Goal: Information Seeking & Learning: Check status

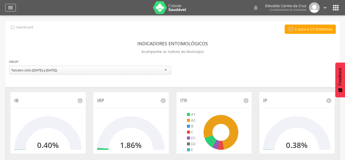
click at [9, 6] on icon "" at bounding box center [10, 8] width 6 height 6
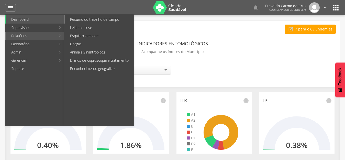
click at [88, 19] on link "Resumo do trabalho de campo" at bounding box center [99, 19] width 69 height 8
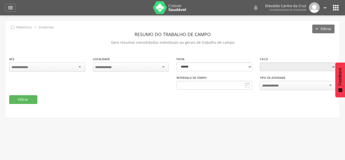
type input "**********"
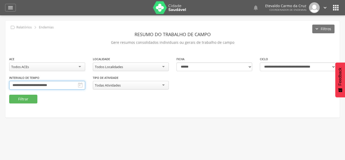
click at [67, 88] on input "**********" at bounding box center [47, 85] width 76 height 9
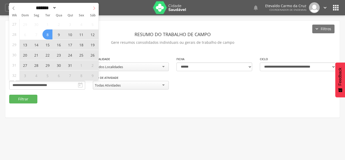
click at [93, 8] on icon at bounding box center [94, 8] width 4 height 4
select select "*"
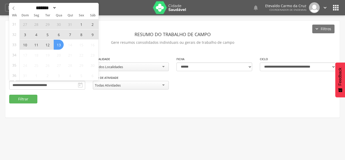
click at [22, 32] on span "3" at bounding box center [25, 34] width 10 height 10
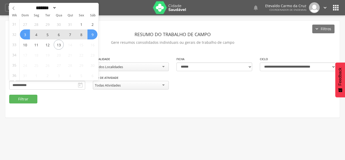
click at [96, 35] on span "9" at bounding box center [93, 34] width 10 height 10
type input "**********"
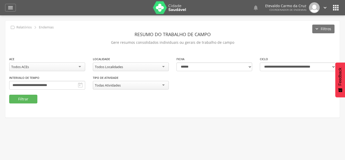
click at [163, 66] on div "Todos Localidades" at bounding box center [131, 66] width 76 height 9
click at [26, 98] on button "Filtrar" at bounding box center [23, 99] width 28 height 9
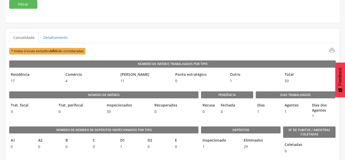
scroll to position [102, 0]
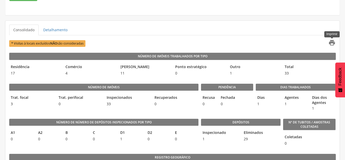
click at [332, 44] on icon "" at bounding box center [332, 42] width 7 height 7
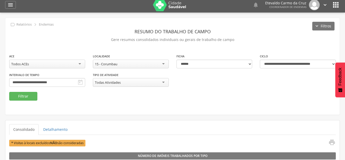
scroll to position [0, 0]
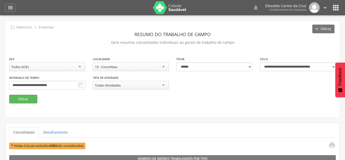
click at [164, 67] on div "15 - Corumbau" at bounding box center [131, 66] width 76 height 9
click at [19, 98] on button "Filtrar" at bounding box center [23, 99] width 28 height 9
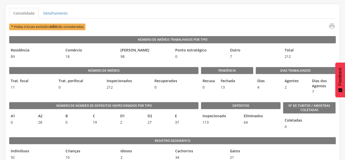
scroll to position [128, 0]
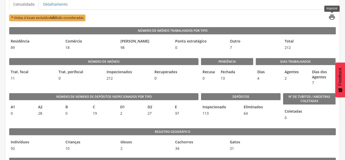
click at [332, 16] on icon "" at bounding box center [332, 17] width 7 height 7
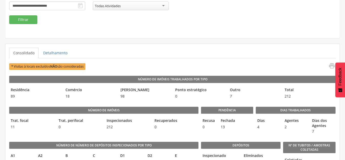
scroll to position [0, 0]
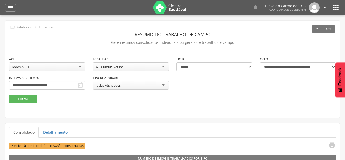
click at [163, 67] on div "37 - Cumuruxatiba" at bounding box center [131, 66] width 76 height 9
drag, startPoint x: 115, startPoint y: 95, endPoint x: 112, endPoint y: 98, distance: 4.5
click at [27, 97] on button "Filtrar" at bounding box center [23, 99] width 28 height 9
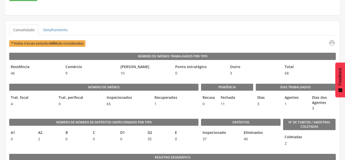
scroll to position [128, 0]
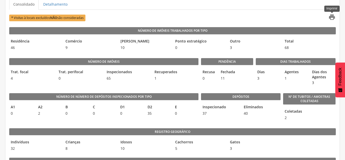
click at [331, 17] on icon "" at bounding box center [332, 17] width 7 height 7
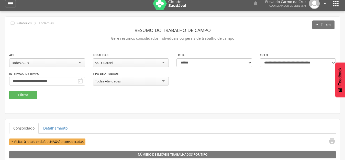
scroll to position [0, 0]
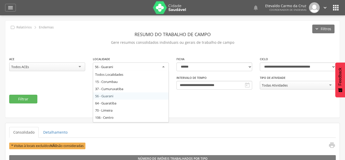
click at [163, 65] on div "56 - Guarani" at bounding box center [131, 66] width 76 height 9
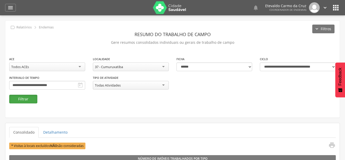
click at [24, 98] on button "Filtrar" at bounding box center [23, 99] width 28 height 9
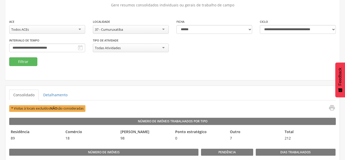
scroll to position [77, 0]
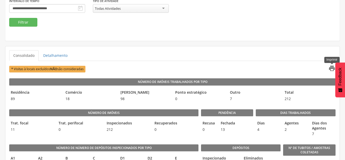
click at [331, 66] on icon "" at bounding box center [332, 68] width 7 height 7
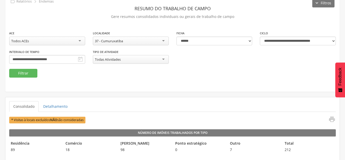
scroll to position [26, 0]
click at [163, 41] on div "37 - Cumuruxatiba" at bounding box center [131, 41] width 76 height 9
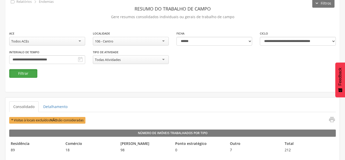
click at [27, 72] on button "Filtrar" at bounding box center [23, 73] width 28 height 9
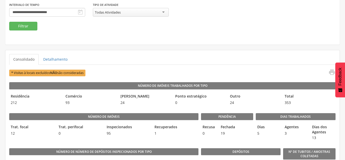
scroll to position [77, 0]
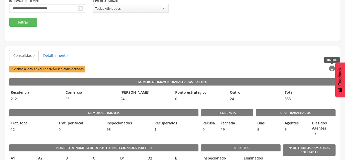
click at [331, 68] on icon "" at bounding box center [332, 68] width 7 height 7
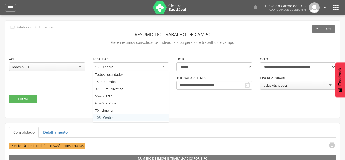
click at [163, 66] on div "106 - Centro" at bounding box center [131, 66] width 76 height 9
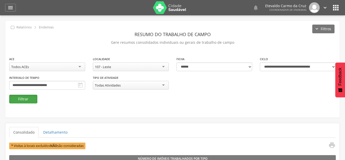
click at [25, 99] on button "Filtrar" at bounding box center [23, 99] width 28 height 9
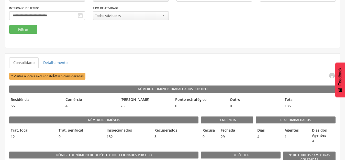
scroll to position [77, 0]
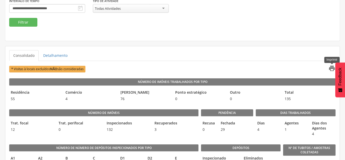
click at [331, 68] on icon "" at bounding box center [332, 68] width 7 height 7
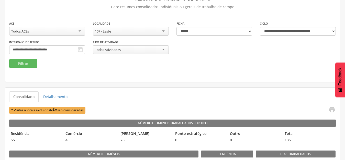
scroll to position [0, 0]
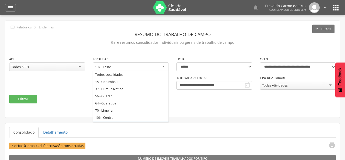
click at [163, 66] on div "107 - Leste" at bounding box center [131, 66] width 76 height 9
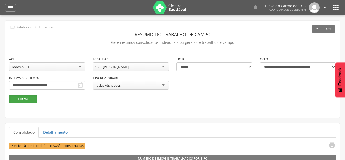
click at [25, 101] on button "Filtrar" at bounding box center [23, 99] width 28 height 9
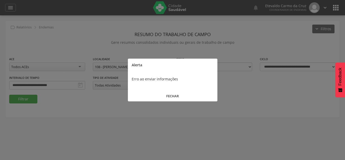
click at [171, 95] on button "FECHAR" at bounding box center [173, 96] width 90 height 11
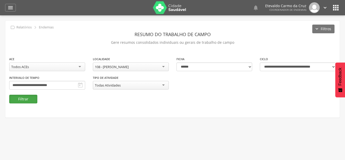
click at [31, 99] on button "Filtrar" at bounding box center [23, 99] width 28 height 9
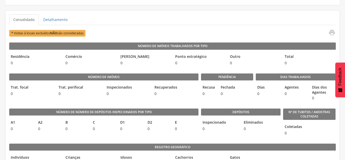
scroll to position [128, 0]
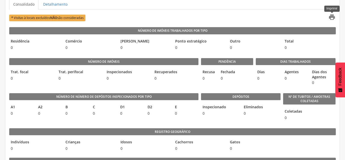
click at [332, 18] on icon "" at bounding box center [332, 17] width 7 height 7
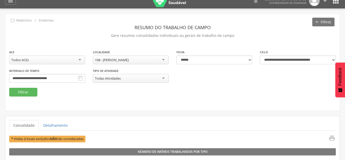
scroll to position [0, 0]
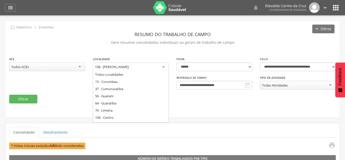
click at [163, 67] on div "108 - [PERSON_NAME]" at bounding box center [131, 66] width 76 height 9
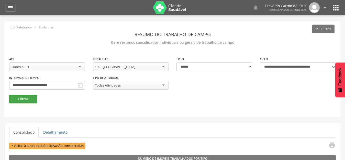
click at [27, 100] on button "Filtrar" at bounding box center [23, 99] width 28 height 9
click at [163, 66] on div "109 - [GEOGRAPHIC_DATA]" at bounding box center [131, 66] width 76 height 9
click at [21, 98] on button "Filtrar" at bounding box center [23, 99] width 28 height 9
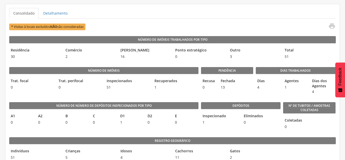
scroll to position [128, 0]
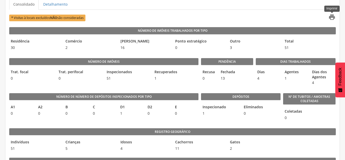
click at [332, 17] on icon "" at bounding box center [332, 17] width 7 height 7
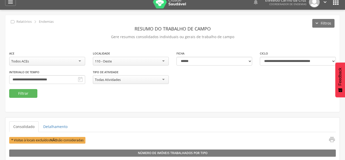
scroll to position [0, 0]
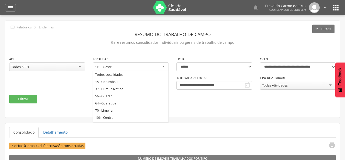
click at [164, 67] on div "110 - Oeste" at bounding box center [131, 66] width 76 height 9
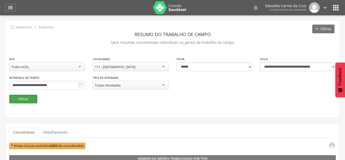
click at [24, 99] on button "Filtrar" at bounding box center [23, 99] width 28 height 9
click at [163, 67] on div "111 - [GEOGRAPHIC_DATA]" at bounding box center [131, 66] width 76 height 9
click at [30, 101] on button "Filtrar" at bounding box center [23, 99] width 28 height 9
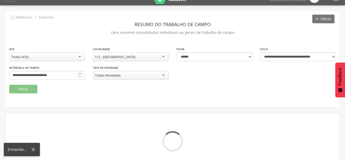
scroll to position [15, 0]
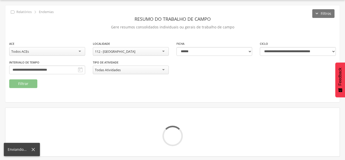
click at [33, 149] on icon at bounding box center [33, 150] width 6 height 6
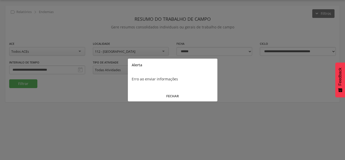
click at [171, 95] on button "FECHAR" at bounding box center [173, 96] width 90 height 11
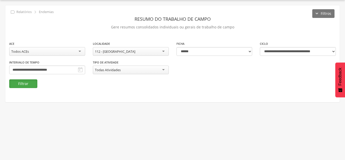
click at [23, 83] on button "Filtrar" at bounding box center [23, 83] width 28 height 9
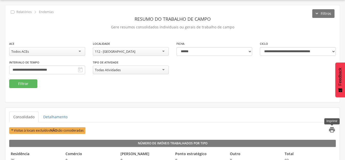
click at [331, 129] on icon "" at bounding box center [332, 129] width 7 height 7
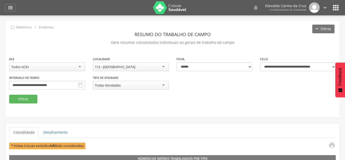
click at [163, 67] on div "112 - [GEOGRAPHIC_DATA]" at bounding box center [131, 66] width 76 height 9
click at [19, 97] on button "Filtrar" at bounding box center [23, 99] width 28 height 9
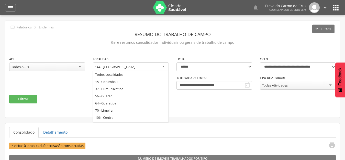
click at [163, 66] on div "144 - [GEOGRAPHIC_DATA]" at bounding box center [131, 66] width 76 height 9
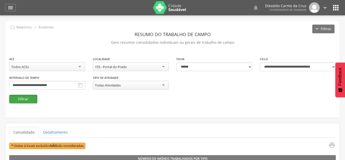
click at [25, 97] on button "Filtrar" at bounding box center [23, 99] width 28 height 9
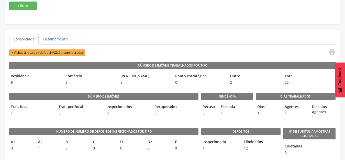
scroll to position [102, 0]
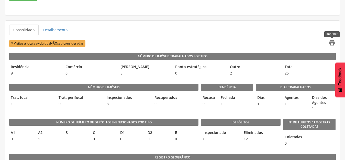
click at [333, 41] on icon "" at bounding box center [332, 42] width 7 height 7
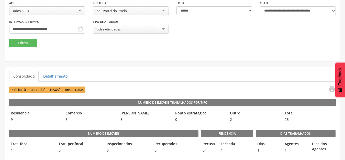
scroll to position [0, 0]
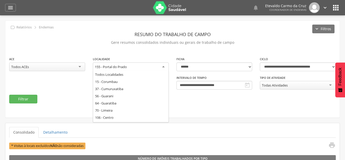
click at [162, 67] on div "155 - Portal do Prado" at bounding box center [131, 66] width 76 height 9
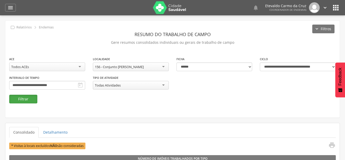
click at [26, 99] on button "Filtrar" at bounding box center [23, 99] width 28 height 9
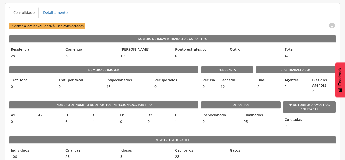
scroll to position [128, 0]
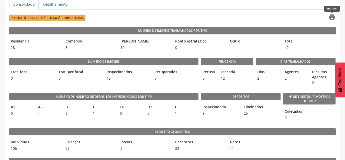
click at [333, 19] on icon "" at bounding box center [332, 17] width 7 height 7
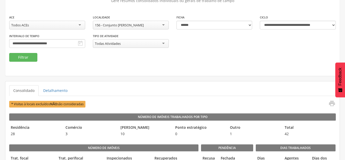
scroll to position [0, 0]
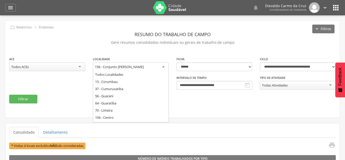
click at [162, 66] on div "156 - Conjunto [PERSON_NAME]" at bounding box center [131, 66] width 76 height 9
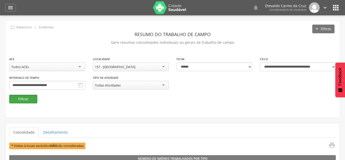
click at [19, 98] on button "Filtrar" at bounding box center [23, 99] width 28 height 9
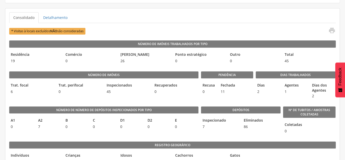
scroll to position [118, 0]
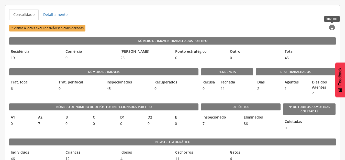
click at [330, 27] on icon "" at bounding box center [332, 27] width 7 height 7
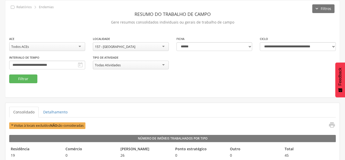
scroll to position [15, 0]
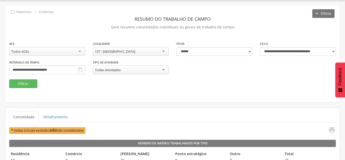
click at [164, 50] on div "157 - [GEOGRAPHIC_DATA]" at bounding box center [131, 51] width 76 height 9
click at [26, 84] on button "Filtrar" at bounding box center [23, 83] width 28 height 9
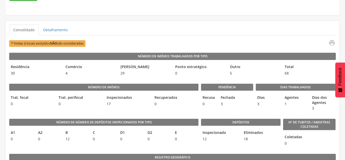
scroll to position [128, 0]
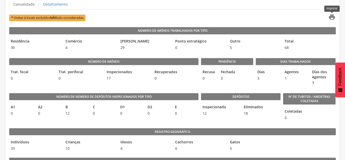
click at [333, 17] on icon "" at bounding box center [332, 17] width 7 height 7
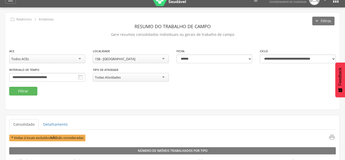
scroll to position [0, 0]
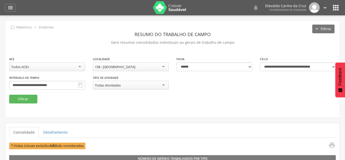
click at [163, 68] on div "158 - [GEOGRAPHIC_DATA]" at bounding box center [131, 66] width 76 height 9
click at [22, 98] on button "Filtrar" at bounding box center [23, 99] width 28 height 9
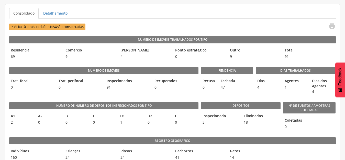
scroll to position [128, 0]
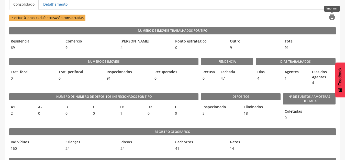
click at [332, 17] on icon "" at bounding box center [332, 17] width 7 height 7
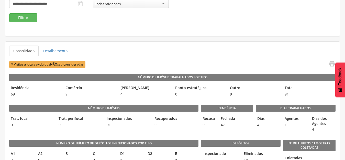
scroll to position [0, 0]
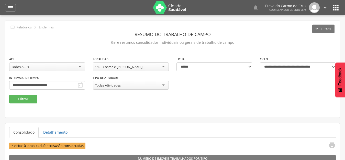
click at [154, 65] on div "159 - Cosme e [PERSON_NAME]" at bounding box center [131, 66] width 76 height 9
click at [78, 67] on div "Todos ACEs" at bounding box center [47, 66] width 76 height 9
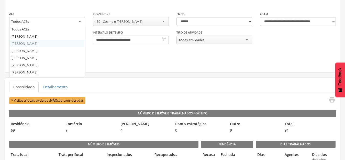
scroll to position [26, 0]
